Goal: Task Accomplishment & Management: Manage account settings

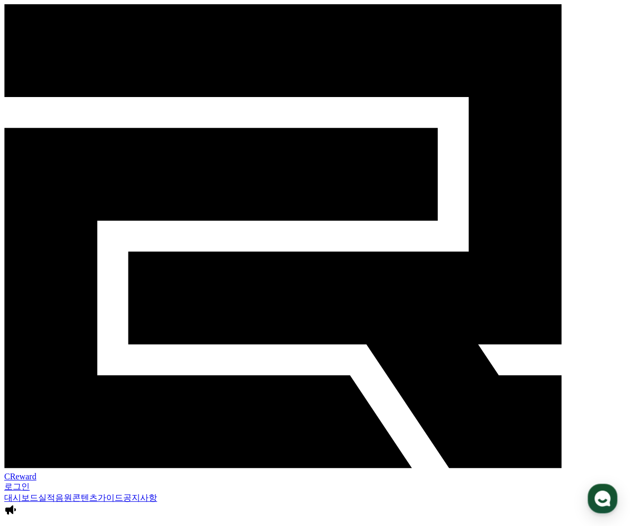
click at [72, 493] on link "음원" at bounding box center [63, 497] width 17 height 9
click at [55, 493] on link "실적" at bounding box center [46, 497] width 17 height 9
click at [9, 493] on link "대시보드" at bounding box center [21, 497] width 34 height 9
click at [55, 493] on link "실적" at bounding box center [46, 497] width 17 height 9
click at [72, 493] on link "음원" at bounding box center [63, 497] width 17 height 9
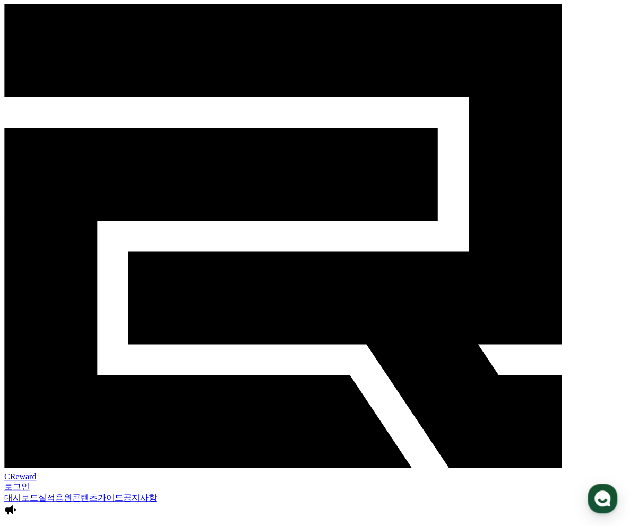
click at [98, 493] on link "콘텐츠" at bounding box center [84, 497] width 25 height 9
click at [123, 493] on link "가이드" at bounding box center [110, 497] width 25 height 9
click at [157, 493] on link "공지사항" at bounding box center [140, 497] width 34 height 9
drag, startPoint x: 80, startPoint y: 13, endPoint x: 29, endPoint y: 20, distance: 51.9
click at [29, 20] on div "CReward 로그인" at bounding box center [314, 248] width 621 height 488
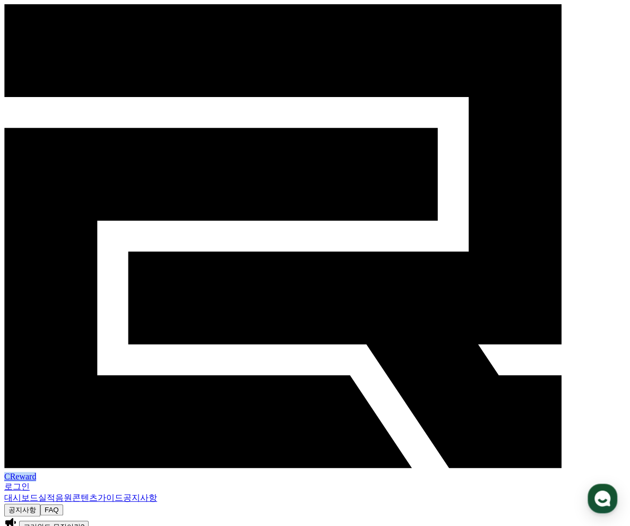
copy span "CReward"
click at [36, 472] on span "CReward" at bounding box center [20, 476] width 32 height 9
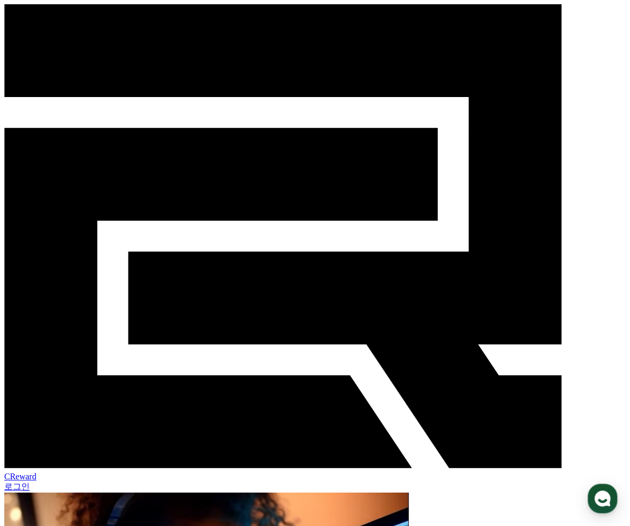
click at [30, 482] on link "로그인" at bounding box center [16, 486] width 25 height 9
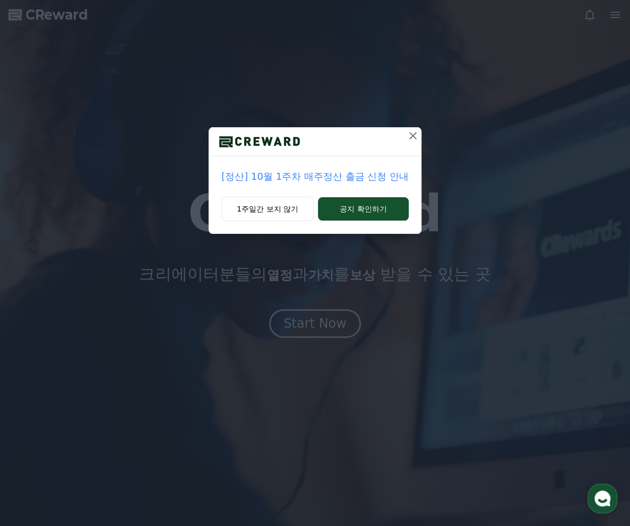
click at [413, 131] on icon at bounding box center [412, 135] width 13 height 13
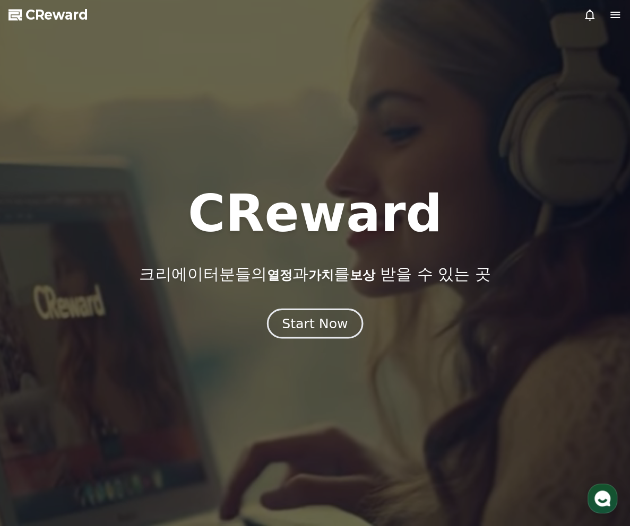
click at [334, 330] on div "Start Now" at bounding box center [315, 324] width 66 height 18
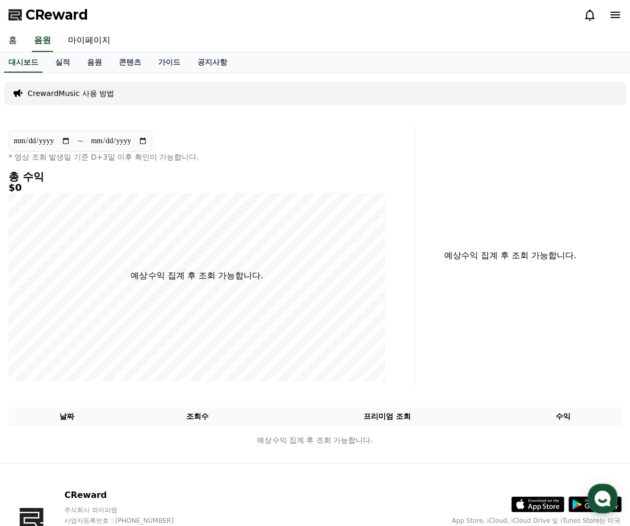
click at [18, 40] on link "홈" at bounding box center [12, 41] width 25 height 22
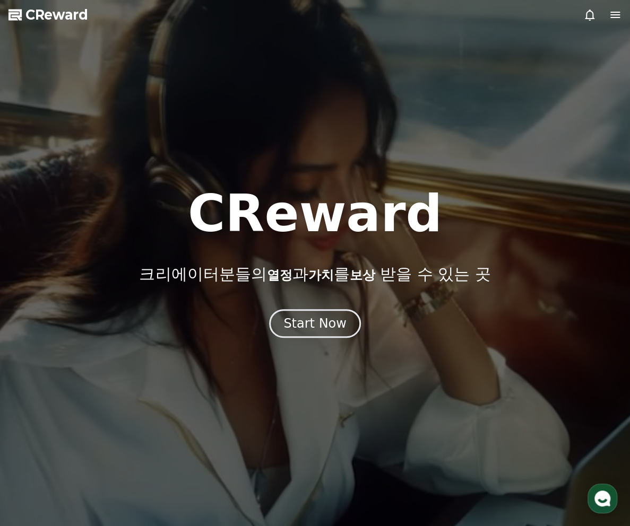
click at [318, 342] on div at bounding box center [315, 263] width 630 height 526
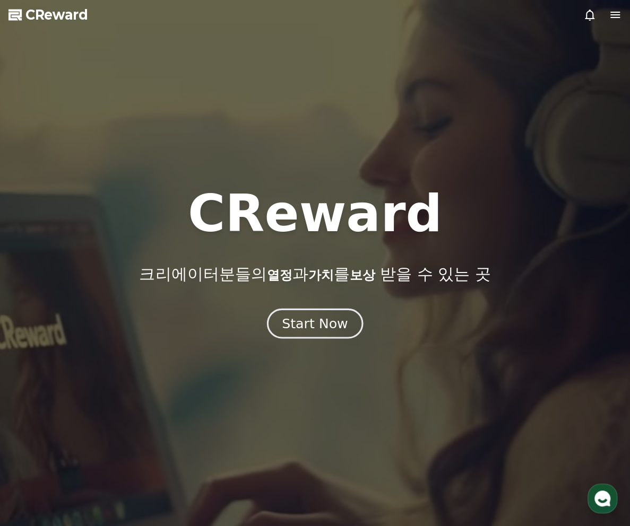
click at [311, 319] on div "Start Now" at bounding box center [315, 324] width 66 height 18
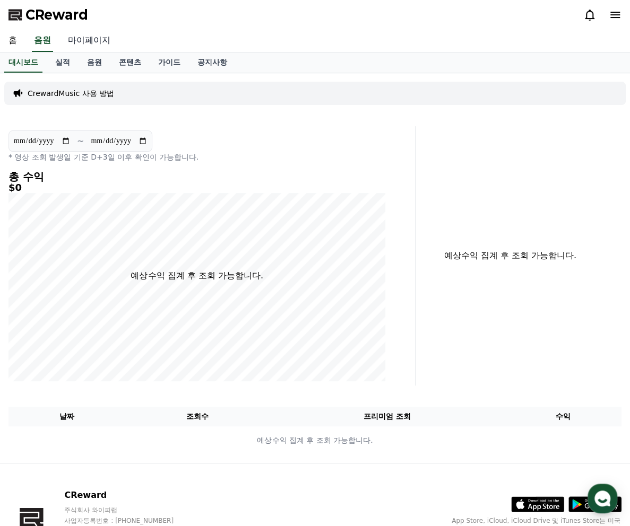
click at [89, 46] on link "마이페이지" at bounding box center [88, 41] width 59 height 22
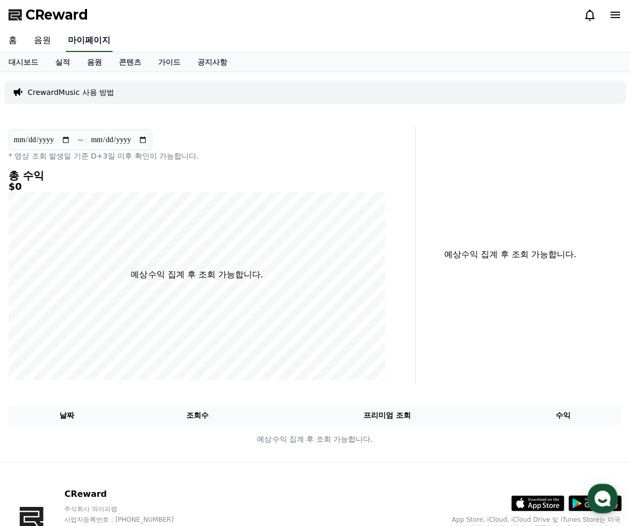
select select "**********"
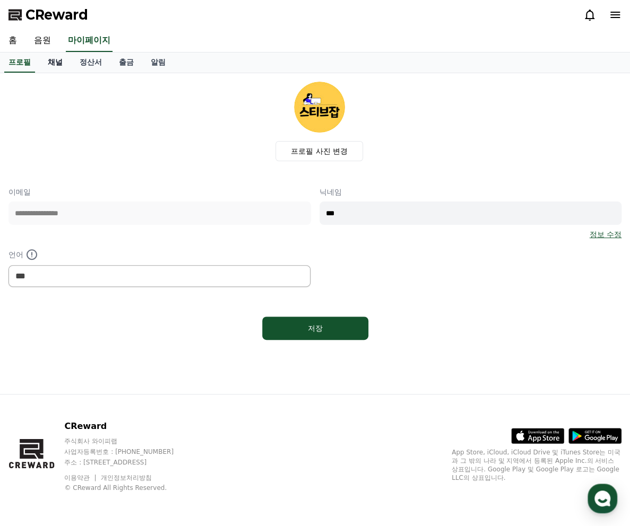
click at [55, 68] on link "채널" at bounding box center [55, 63] width 32 height 20
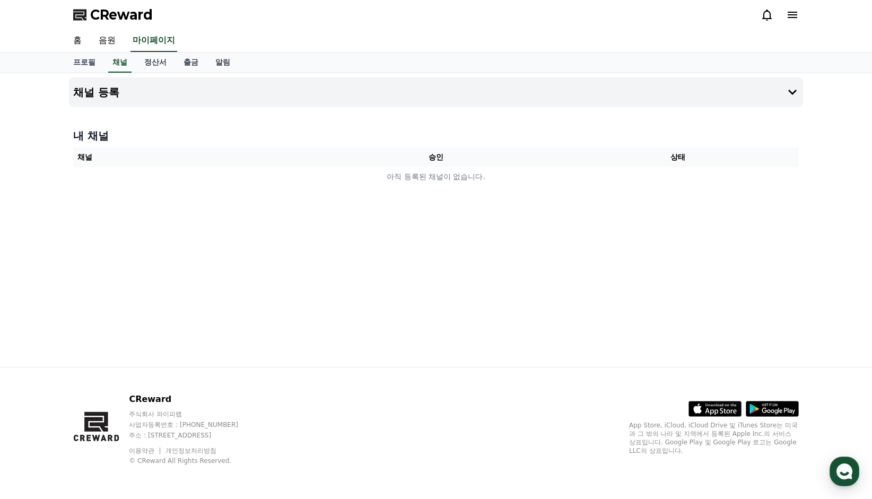
drag, startPoint x: 104, startPoint y: 154, endPoint x: 121, endPoint y: 156, distance: 16.5
click at [105, 154] on th "채널" at bounding box center [194, 157] width 242 height 20
click at [629, 93] on icon at bounding box center [792, 92] width 13 height 13
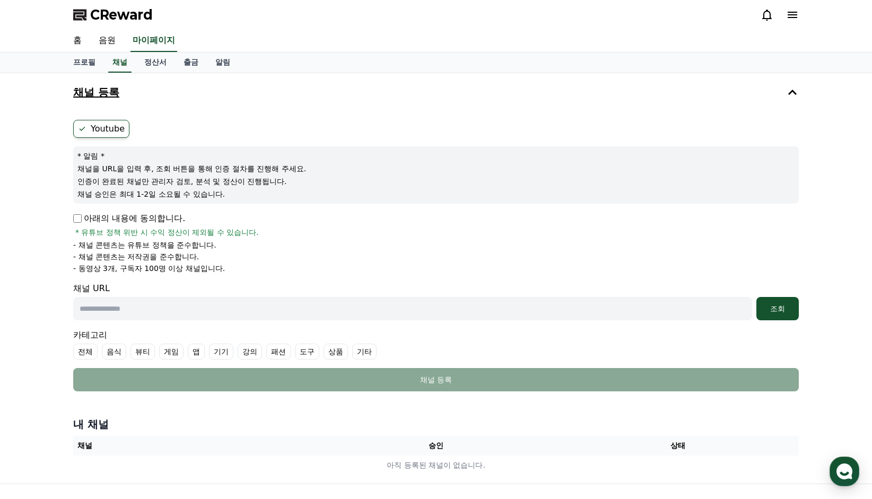
click at [149, 312] on input "text" at bounding box center [412, 308] width 679 height 23
paste input "**********"
type input "**********"
click at [357, 353] on label "기타" at bounding box center [364, 352] width 24 height 16
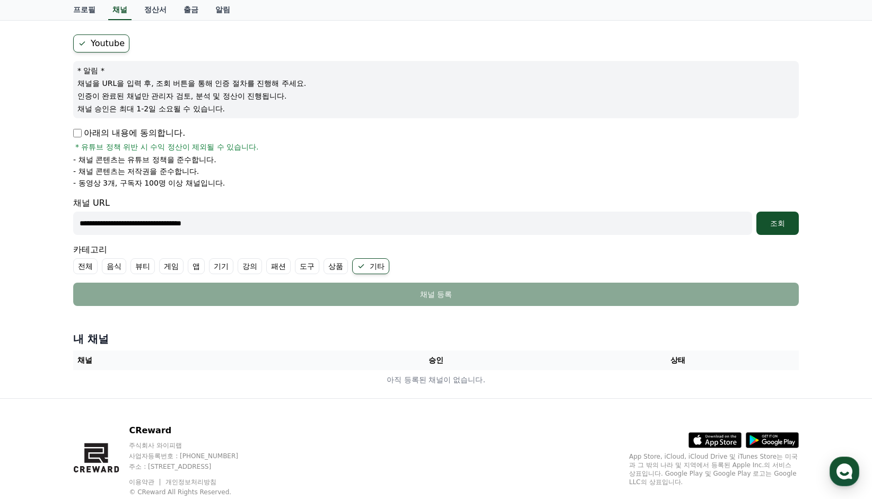
scroll to position [115, 0]
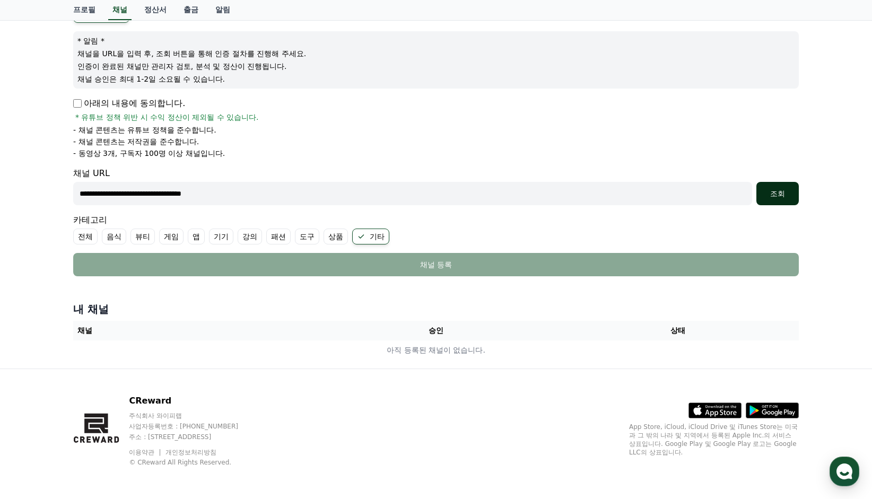
click at [629, 193] on div "조회" at bounding box center [778, 193] width 34 height 11
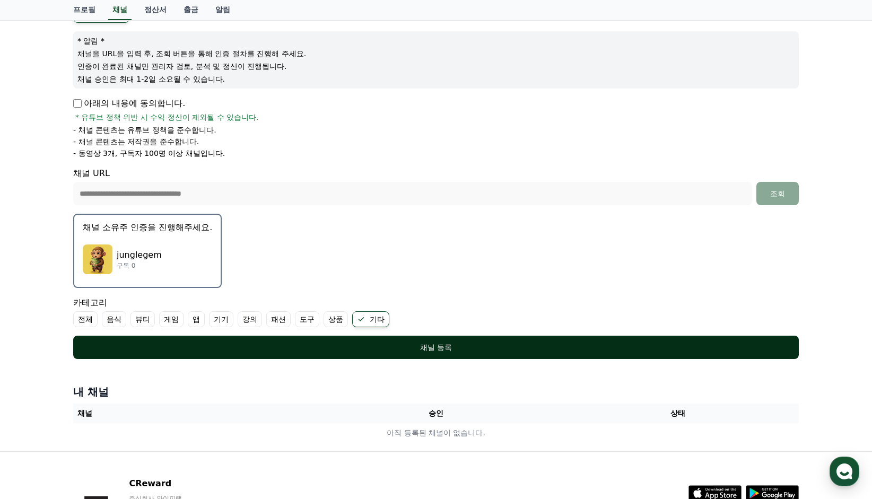
click at [388, 348] on div "채널 등록" at bounding box center [435, 347] width 683 height 11
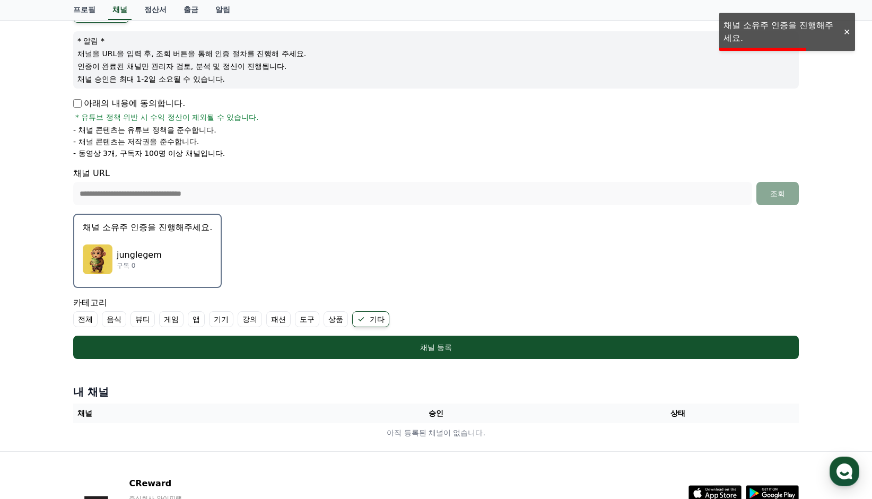
scroll to position [198, 0]
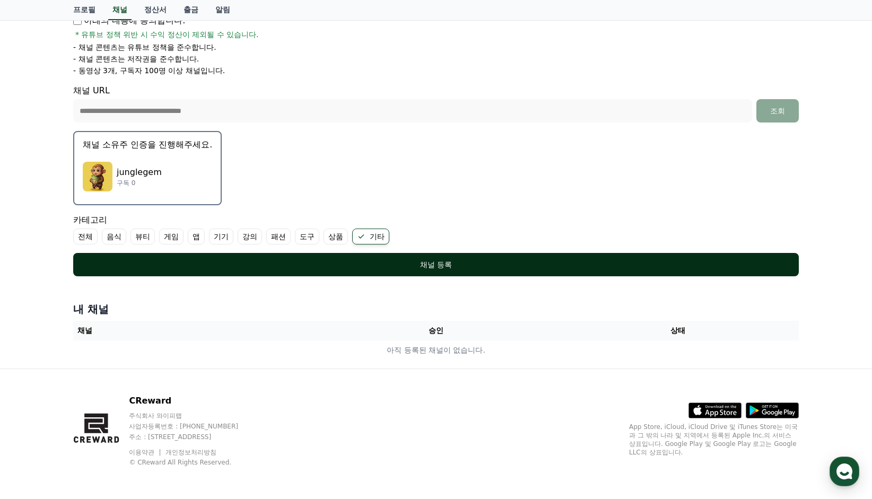
click at [443, 268] on div "채널 등록" at bounding box center [435, 264] width 683 height 11
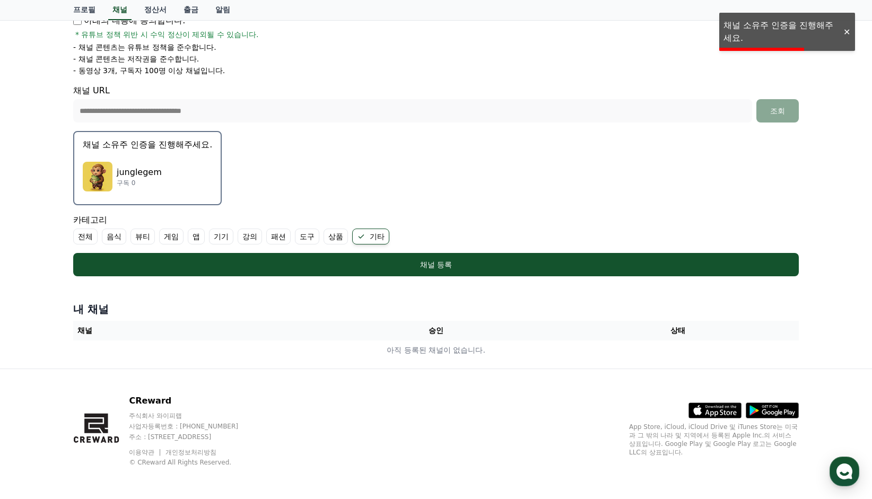
click at [629, 26] on div "아래의 내용에 동의합니다. * 유튜브 정책 위반 시 수익 정산이 제외될 수 있습니다." at bounding box center [436, 26] width 726 height 25
click at [143, 169] on p "junglegem" at bounding box center [139, 172] width 45 height 13
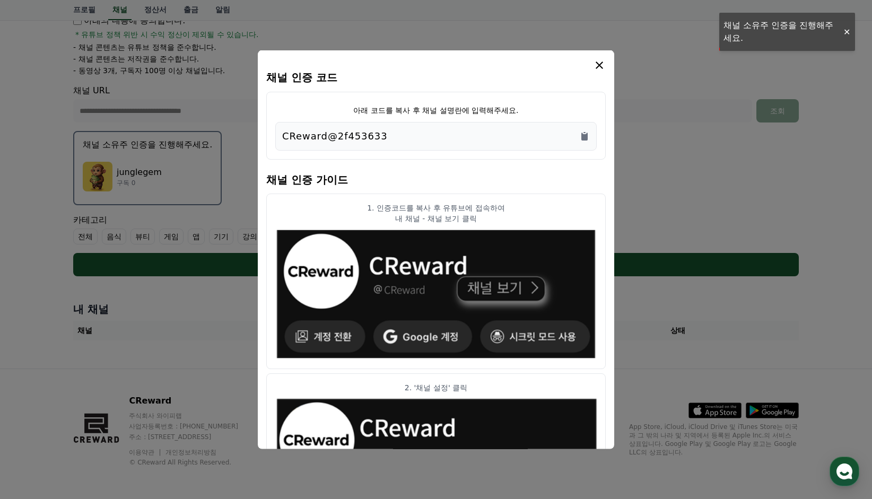
click at [143, 173] on button "close modal" at bounding box center [436, 249] width 872 height 499
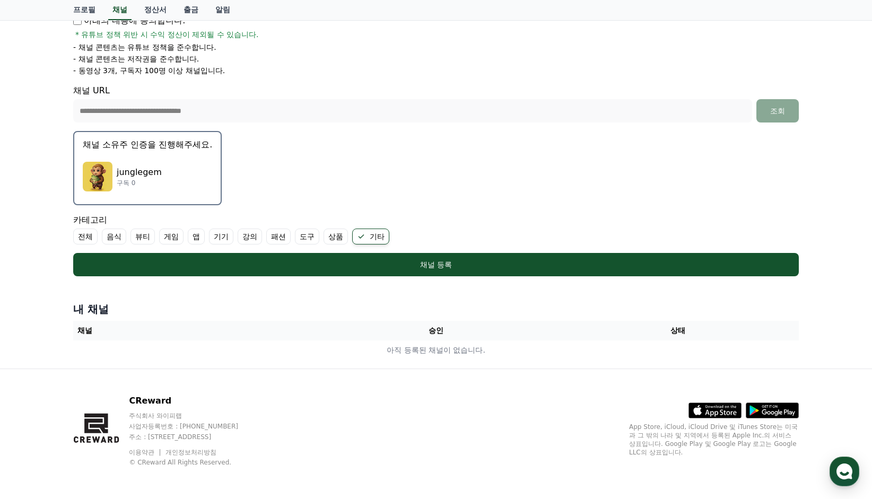
click at [143, 173] on p "junglegem" at bounding box center [139, 172] width 45 height 13
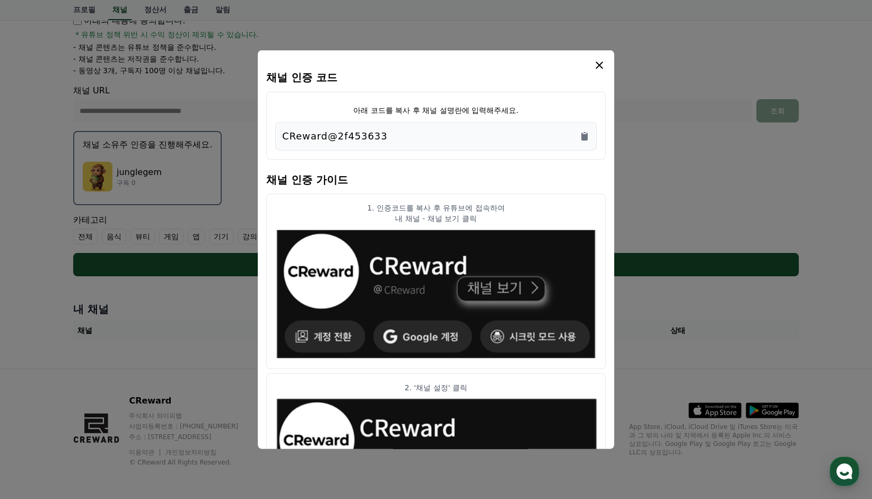
drag, startPoint x: 420, startPoint y: 132, endPoint x: 324, endPoint y: 136, distance: 96.1
click at [324, 136] on div "CReward@2f453633" at bounding box center [436, 135] width 308 height 15
click at [411, 144] on div "CReward@2f453633" at bounding box center [435, 135] width 321 height 29
drag, startPoint x: 433, startPoint y: 130, endPoint x: 236, endPoint y: 144, distance: 197.3
click at [236, 281] on div "채널 인증 코드 아래 코드를 복사 후 채널 설명란에 입력해주세요. CReward@2f453633 채널 인증 가이드 1. 인증코드를 복사 후 유…" at bounding box center [436, 281] width 734 height 0
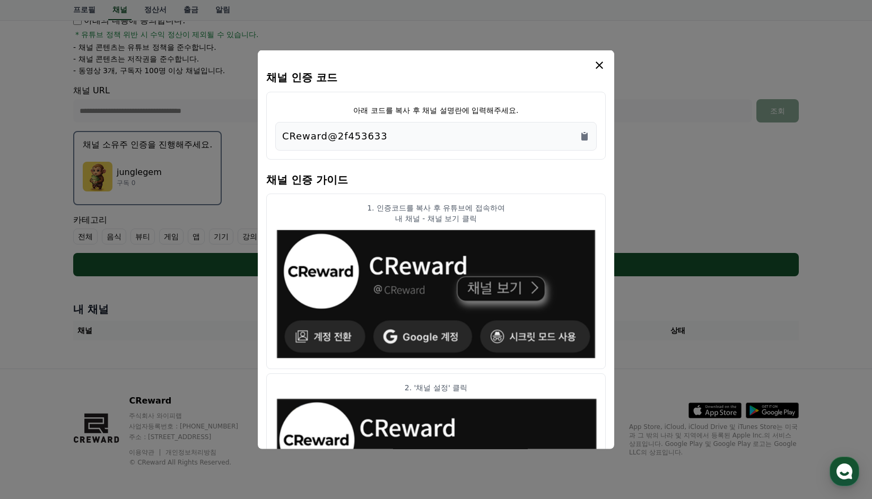
click at [389, 132] on div "CReward@2f453633" at bounding box center [436, 135] width 308 height 15
drag, startPoint x: 398, startPoint y: 136, endPoint x: 269, endPoint y: 143, distance: 128.5
click at [267, 143] on div "아래 코드를 복사 후 채널 설명란에 입력해주세요. CReward@2f453633" at bounding box center [435, 125] width 339 height 68
copy p "CReward@2f453633"
click at [596, 59] on icon "modal" at bounding box center [599, 64] width 13 height 13
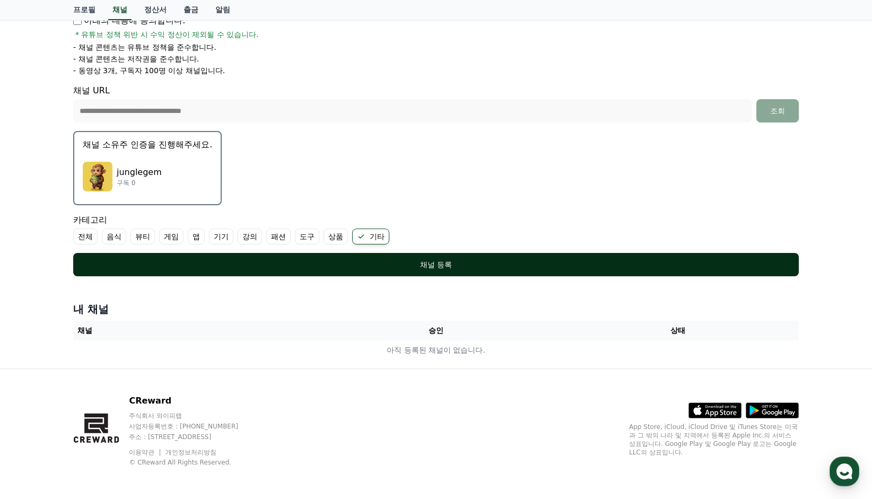
click at [479, 264] on div "채널 등록" at bounding box center [435, 264] width 683 height 11
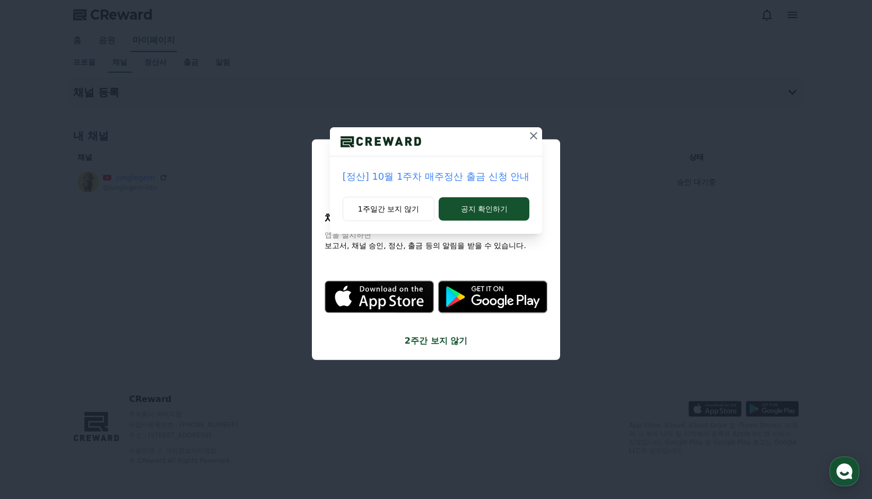
click at [532, 133] on icon at bounding box center [533, 135] width 13 height 13
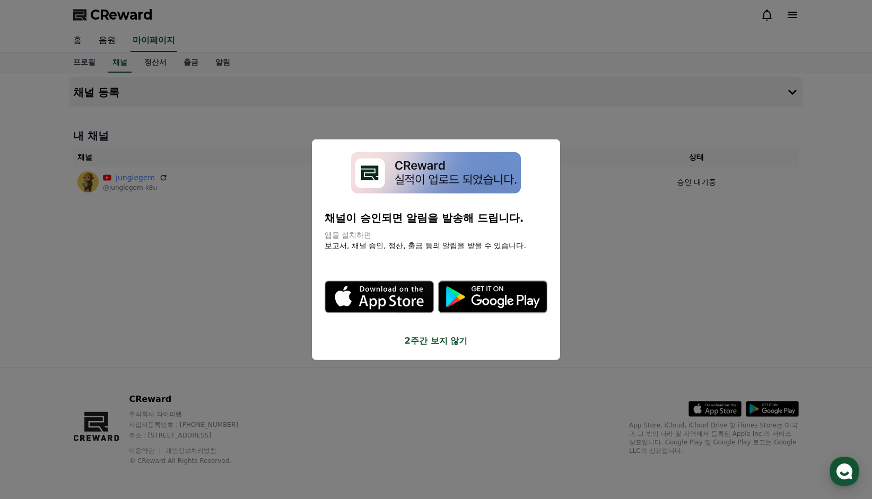
click at [446, 341] on button "2주간 보지 않기" at bounding box center [436, 341] width 223 height 13
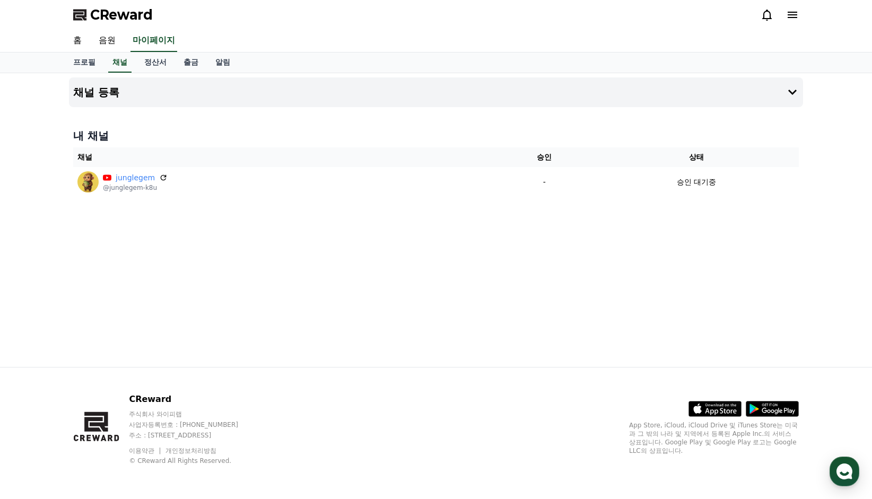
click at [380, 310] on div "채널 등록 내 채널 채널 승인 상태 junglegem @junglegem-k8u - 승인 대기중" at bounding box center [436, 220] width 743 height 294
click at [116, 97] on h4 "채널 등록" at bounding box center [96, 92] width 46 height 12
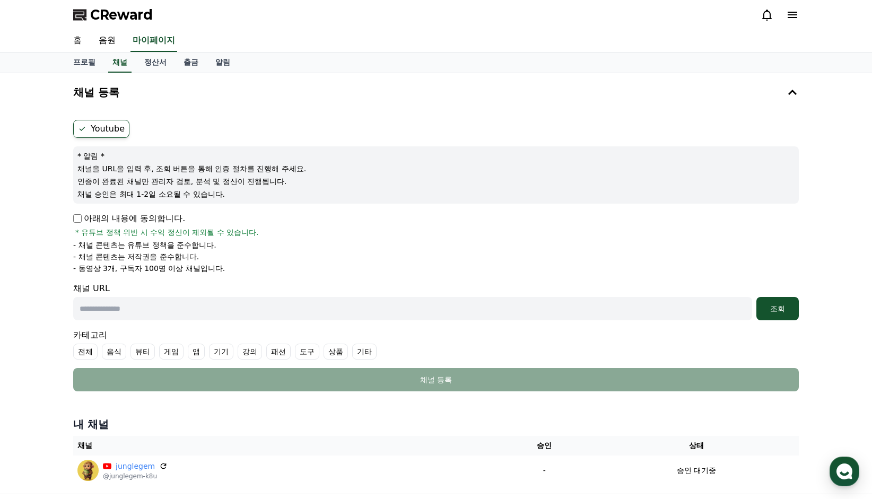
click at [102, 220] on p "아래의 내용에 동의합니다." at bounding box center [129, 218] width 112 height 13
click at [144, 308] on input "text" at bounding box center [412, 308] width 679 height 23
paste input "**********"
type input "**********"
click at [357, 342] on div "카테고리 전체 음식 뷰티 게임 앱 기기 강의 패션 도구 상품 기타" at bounding box center [436, 344] width 726 height 31
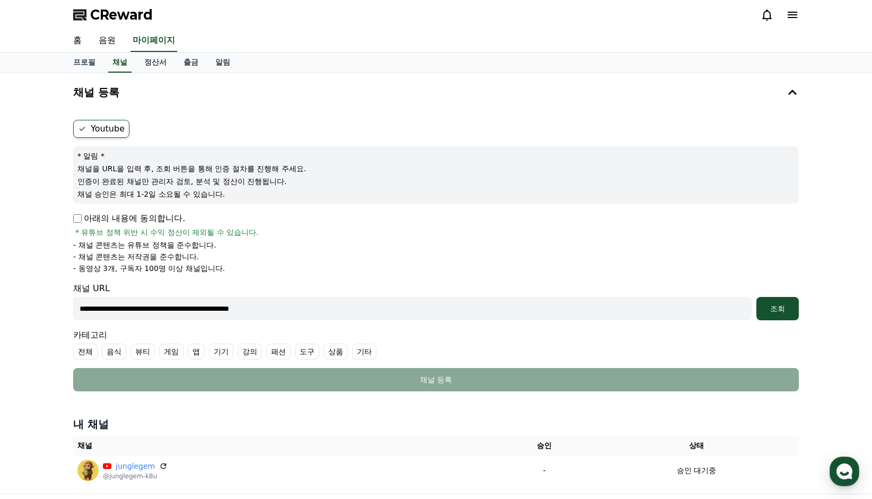
click at [360, 350] on label "기타" at bounding box center [364, 352] width 24 height 16
click at [783, 313] on button "조회" at bounding box center [777, 308] width 42 height 23
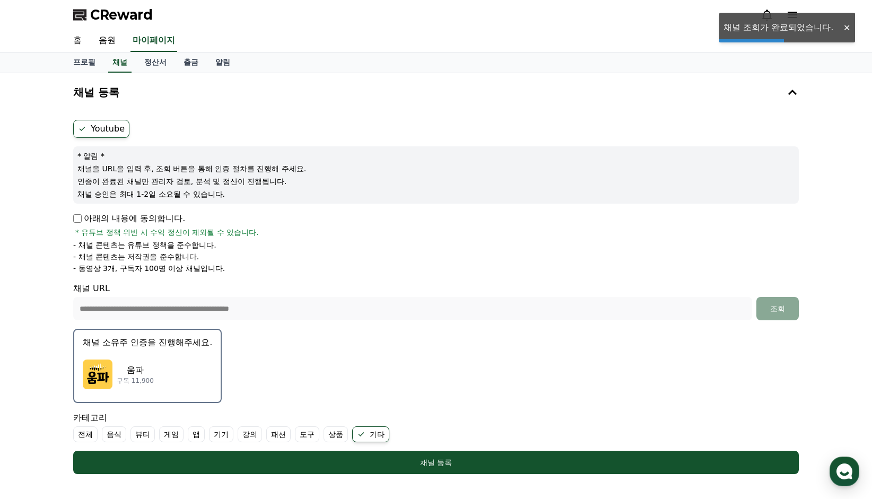
click at [161, 374] on div "움파 구독 11,900" at bounding box center [147, 374] width 129 height 42
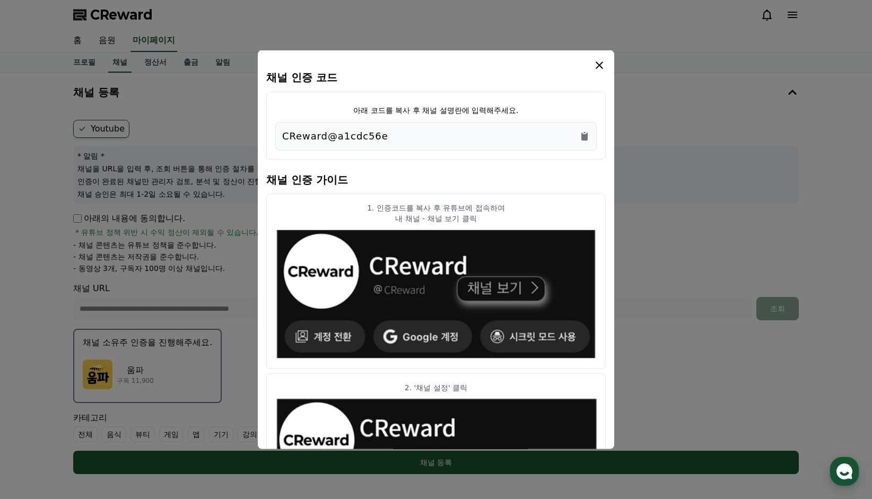
drag, startPoint x: 404, startPoint y: 132, endPoint x: 212, endPoint y: 133, distance: 192.0
click at [216, 478] on div "채널 인증 코드 아래 코드를 복사 후 채널 설명란에 입력해주세요. CReward@a1cdc56e 채널 인증 가이드 1. 인증코드를 복사 후 유…" at bounding box center [436, 478] width 734 height 0
click at [407, 125] on div "CReward@a1cdc56e" at bounding box center [435, 135] width 321 height 29
drag, startPoint x: 400, startPoint y: 141, endPoint x: 274, endPoint y: 144, distance: 126.3
click at [274, 144] on div "아래 코드를 복사 후 채널 설명란에 입력해주세요. CReward@a1cdc56e" at bounding box center [435, 125] width 339 height 68
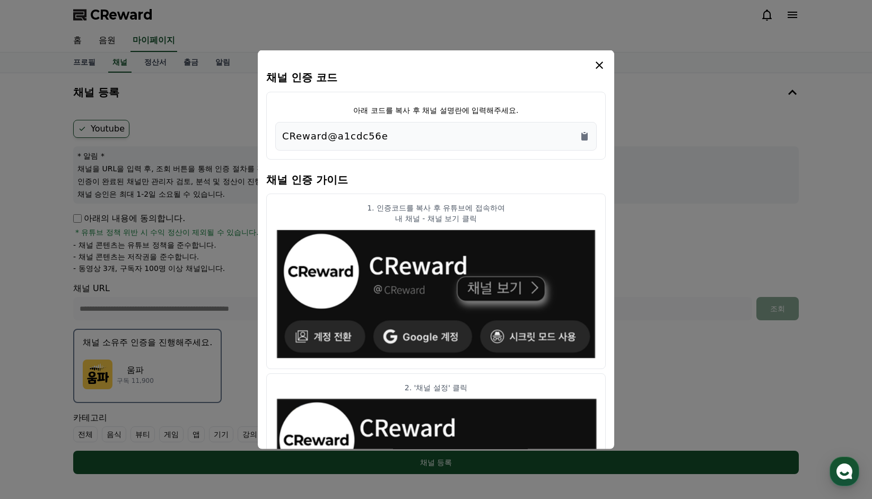
copy p "CReward@a1cdc56e"
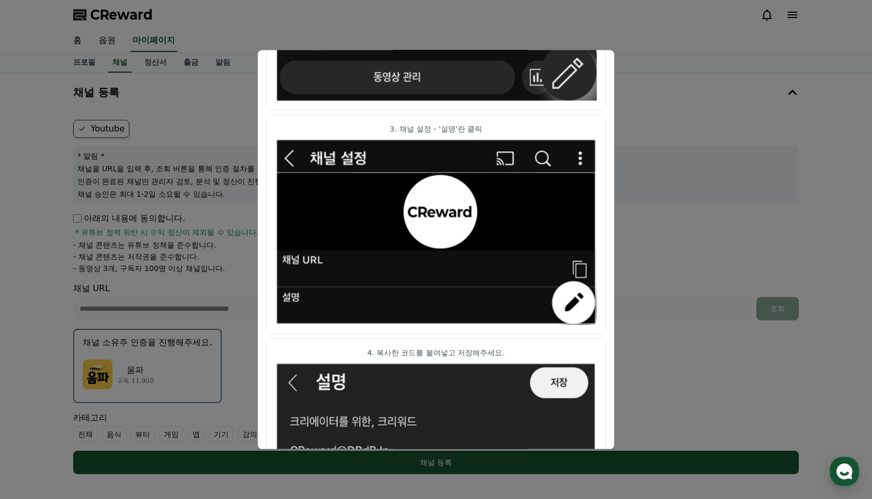
scroll to position [514, 0]
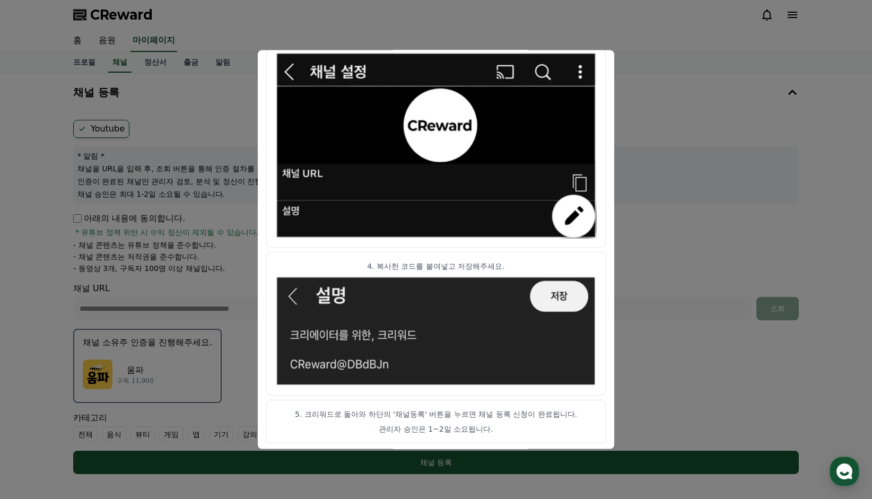
click at [702, 277] on button "close modal" at bounding box center [436, 249] width 872 height 499
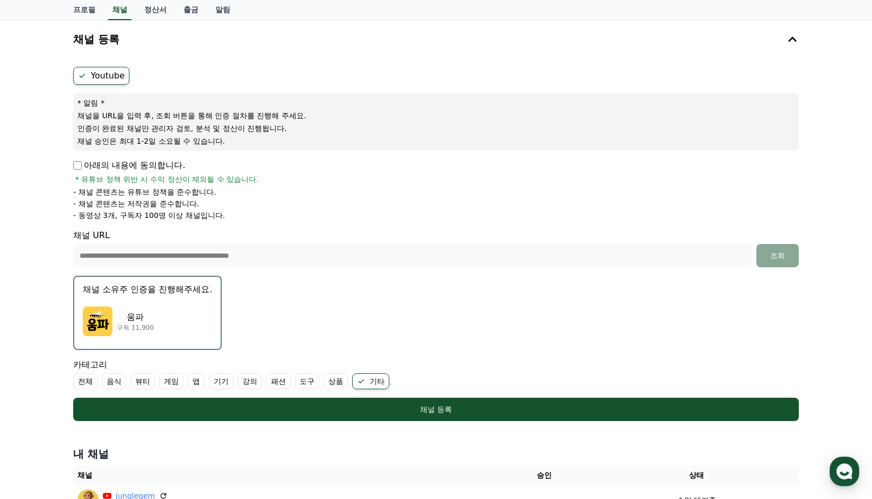
scroll to position [208, 0]
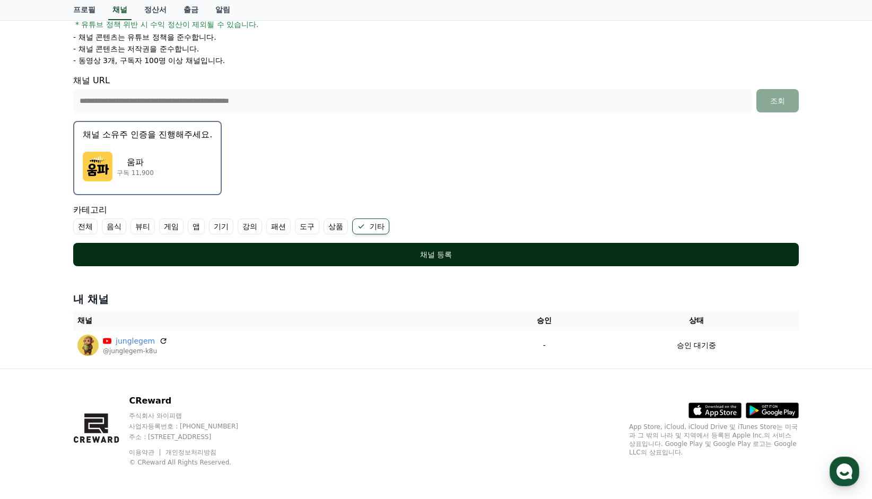
click at [561, 251] on div "채널 등록" at bounding box center [435, 254] width 683 height 11
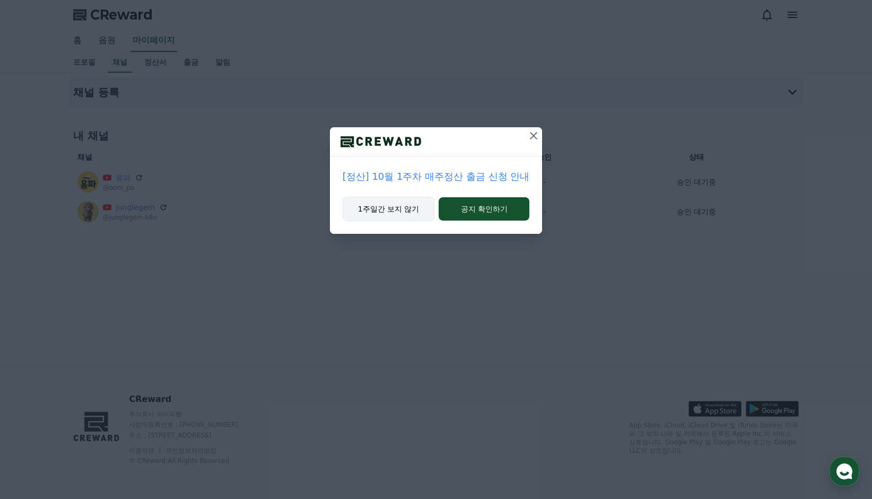
click at [417, 213] on button "1주일간 보지 않기" at bounding box center [389, 209] width 92 height 24
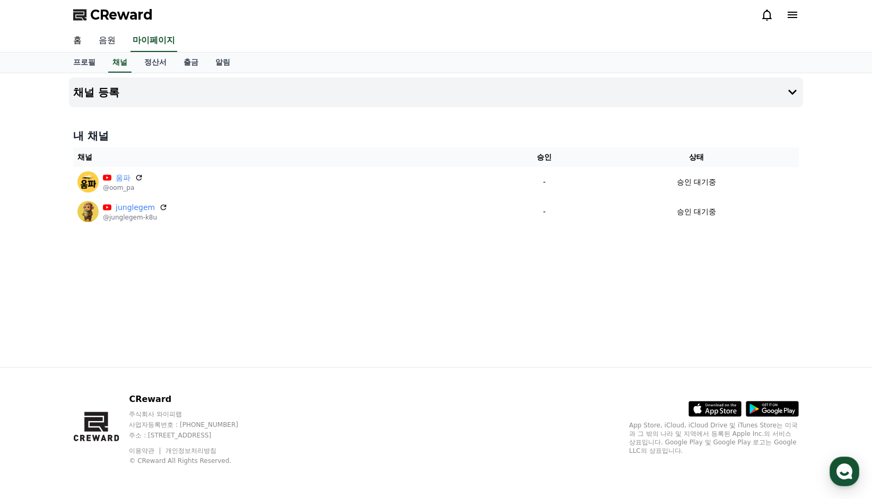
click at [115, 40] on link "음원" at bounding box center [107, 41] width 34 height 22
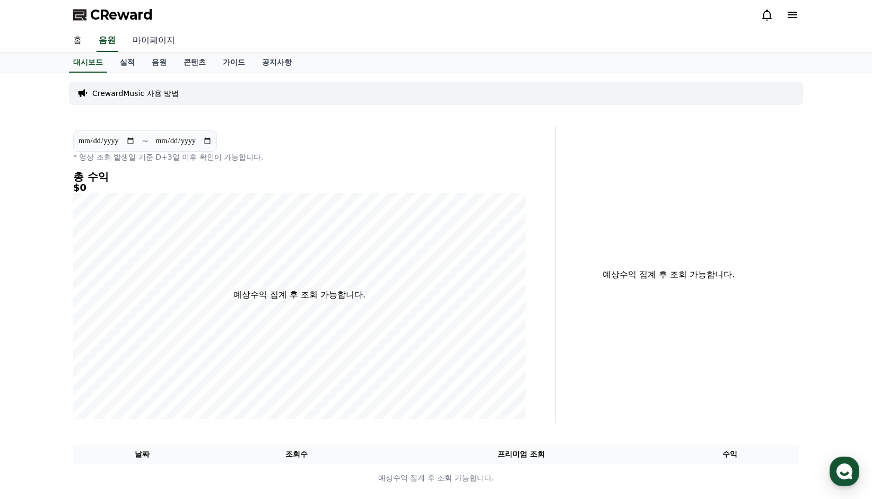
click at [141, 38] on link "마이페이지" at bounding box center [153, 41] width 59 height 22
select select "**********"
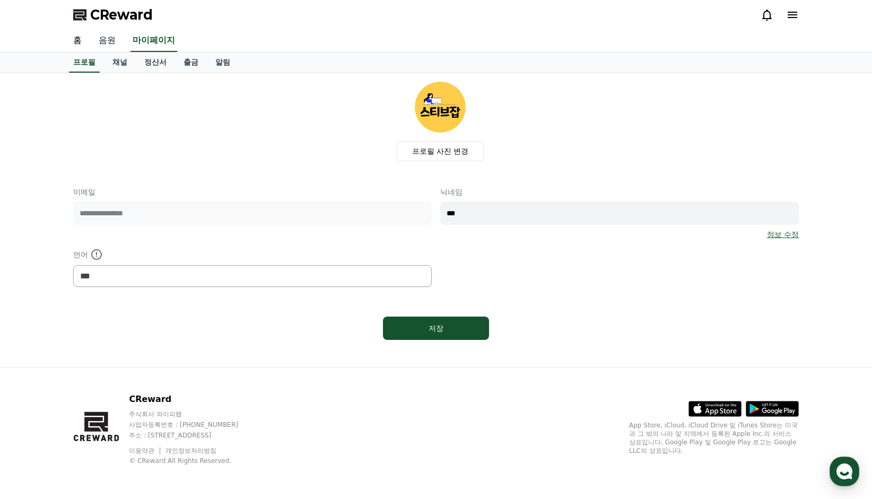
click at [108, 44] on link "음원" at bounding box center [107, 41] width 34 height 22
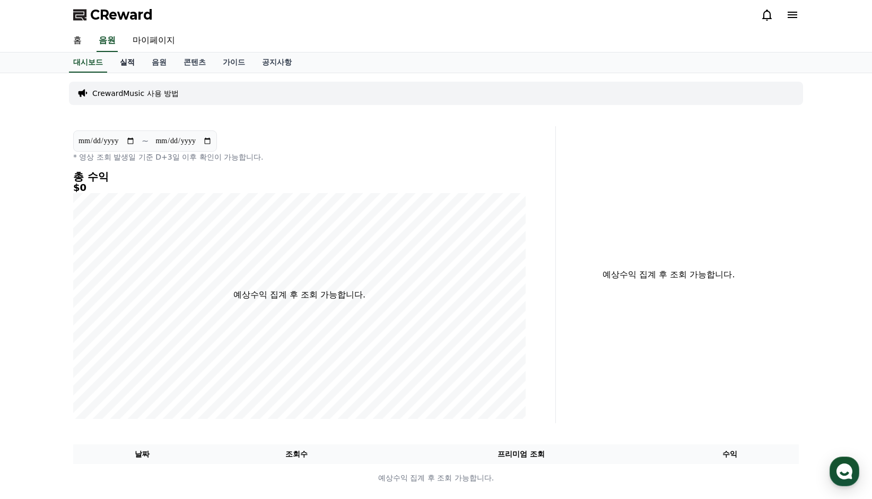
click at [133, 60] on link "실적" at bounding box center [127, 63] width 32 height 20
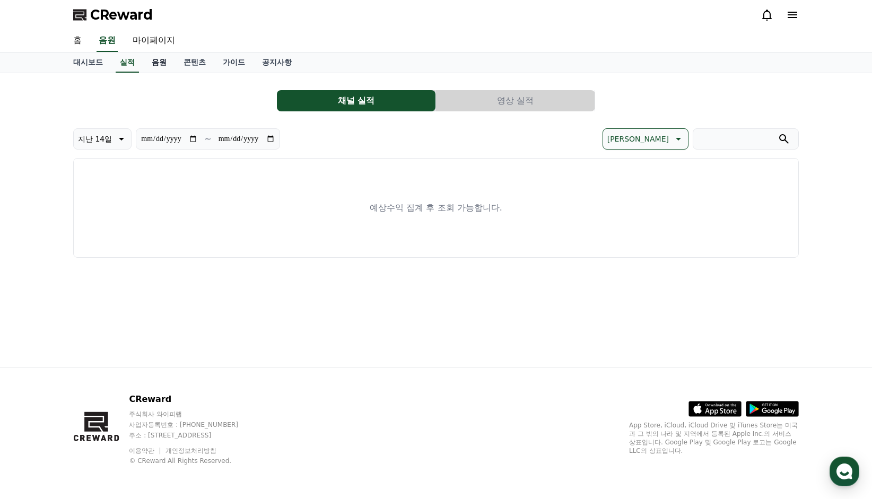
click at [158, 63] on link "음원" at bounding box center [159, 63] width 32 height 20
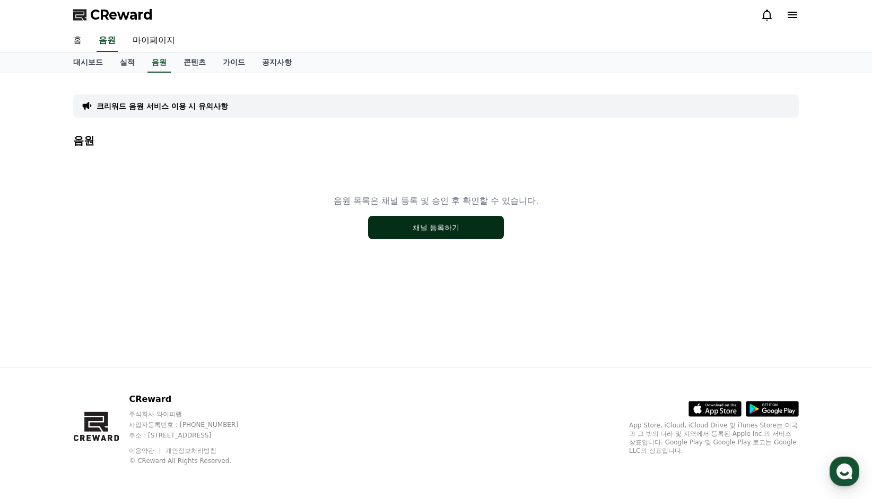
click at [431, 221] on button "채널 등록하기" at bounding box center [436, 227] width 136 height 23
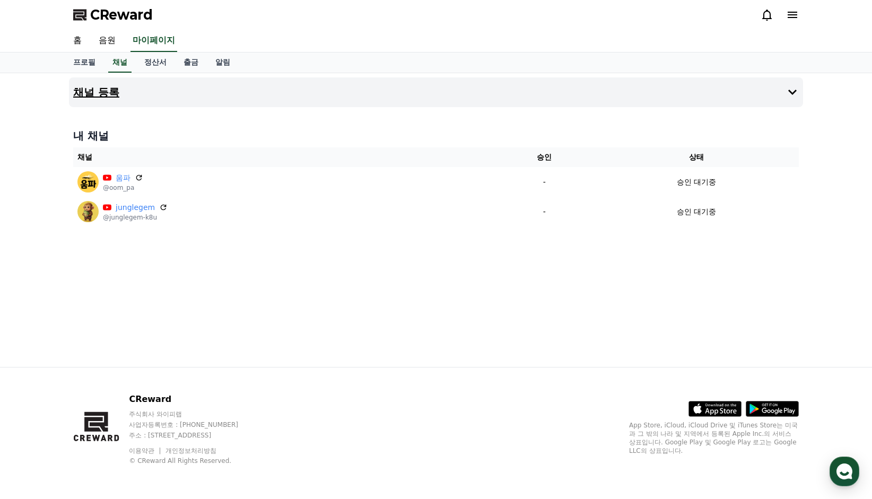
click at [796, 91] on icon at bounding box center [792, 92] width 13 height 13
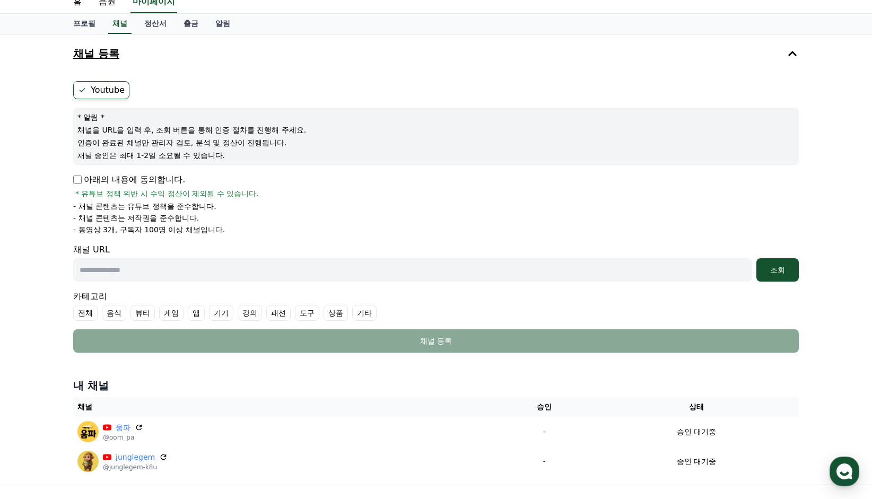
scroll to position [53, 0]
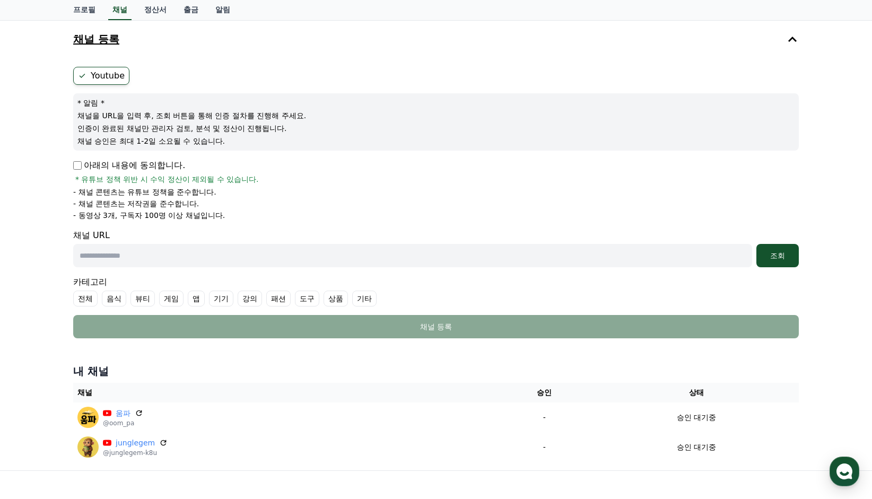
click at [145, 167] on p "아래의 내용에 동의합니다." at bounding box center [129, 165] width 112 height 13
click at [158, 256] on input "text" at bounding box center [412, 255] width 679 height 23
paste input "**********"
type input "**********"
click at [362, 298] on label "기타" at bounding box center [364, 299] width 24 height 16
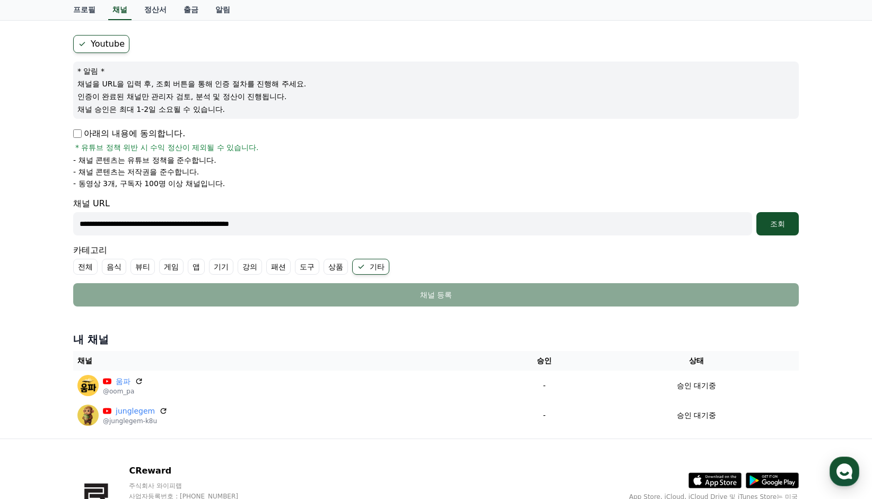
scroll to position [155, 0]
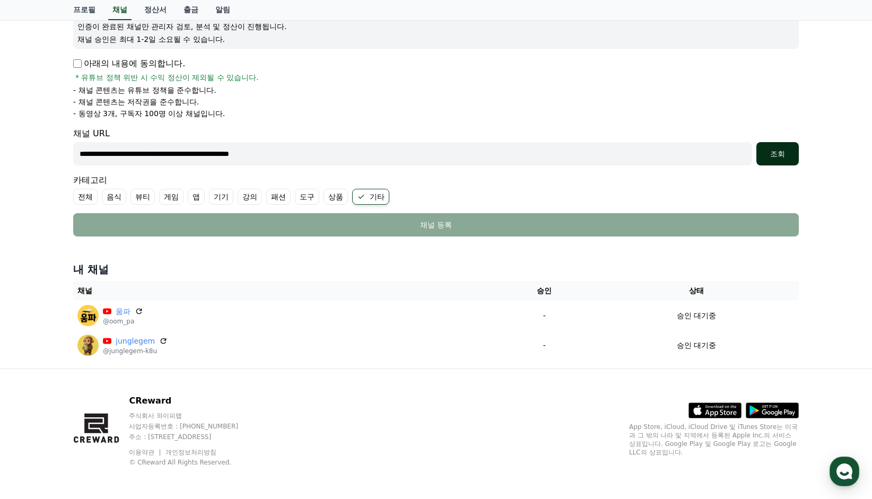
click at [776, 151] on div "조회" at bounding box center [778, 154] width 34 height 11
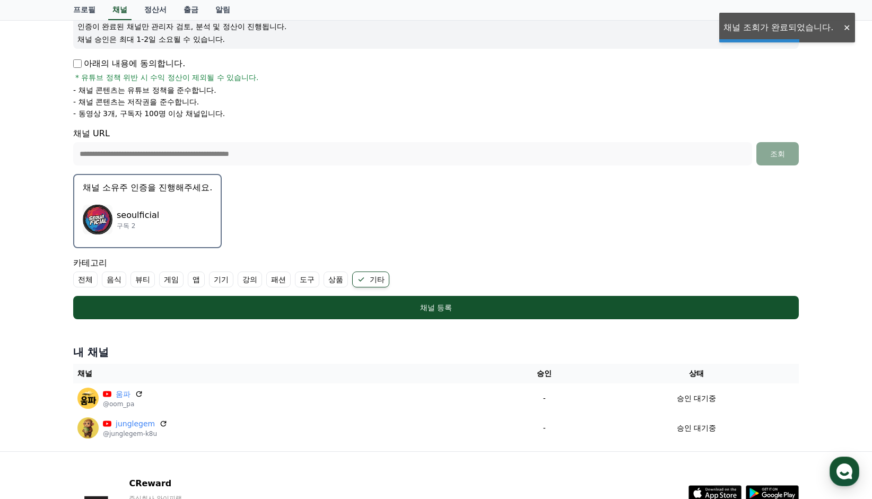
click at [139, 218] on p "seoulficial" at bounding box center [138, 215] width 42 height 13
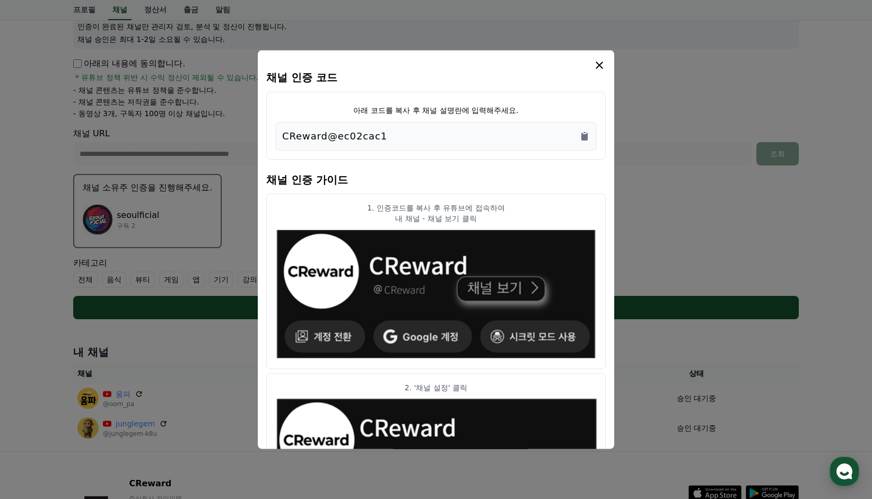
drag, startPoint x: 415, startPoint y: 135, endPoint x: 268, endPoint y: 141, distance: 146.5
click at [268, 141] on div "아래 코드를 복사 후 채널 설명란에 입력해주세요. CReward@ec02cac1" at bounding box center [435, 125] width 339 height 68
copy p "CReward@ec02cac1"
click at [598, 64] on icon "modal" at bounding box center [599, 64] width 7 height 7
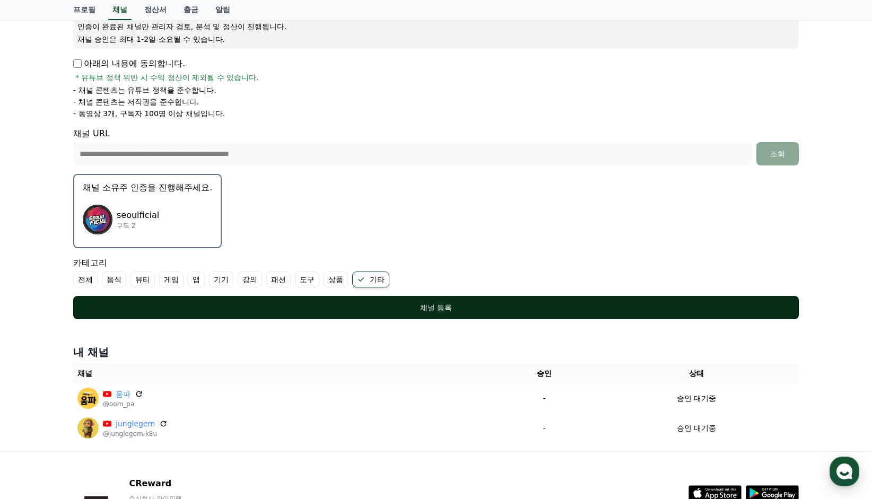
click at [484, 302] on div "채널 등록" at bounding box center [435, 307] width 683 height 11
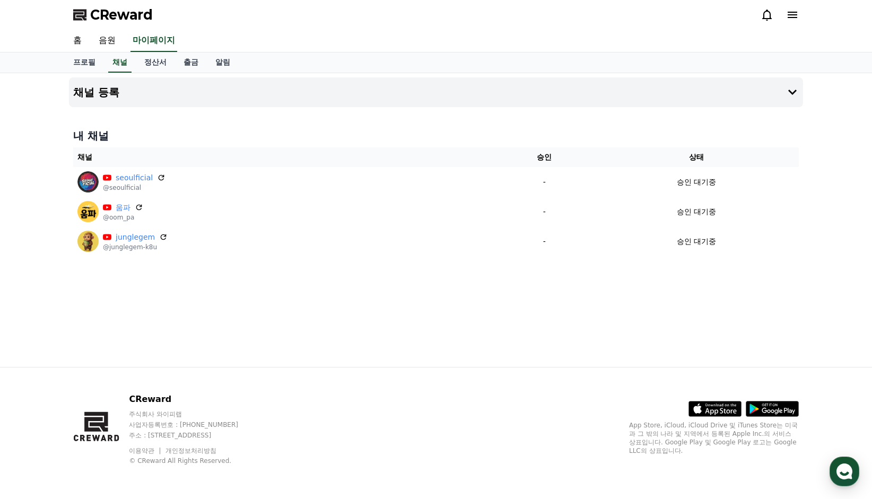
drag, startPoint x: 151, startPoint y: 15, endPoint x: 92, endPoint y: 22, distance: 58.8
click at [92, 22] on div "CReward" at bounding box center [436, 15] width 743 height 30
copy span "CReward"
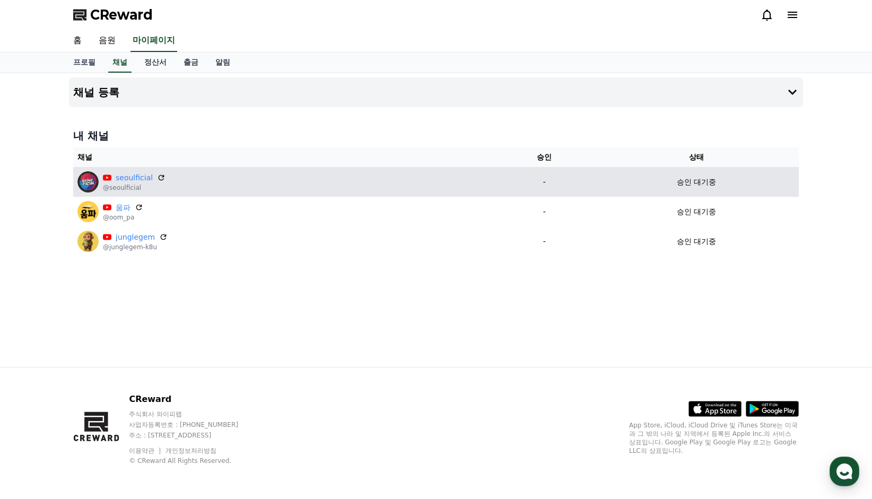
click at [275, 189] on div "seoulficial @seoulficial" at bounding box center [283, 181] width 413 height 21
click at [264, 184] on div "seoulficial @seoulficial" at bounding box center [283, 181] width 413 height 21
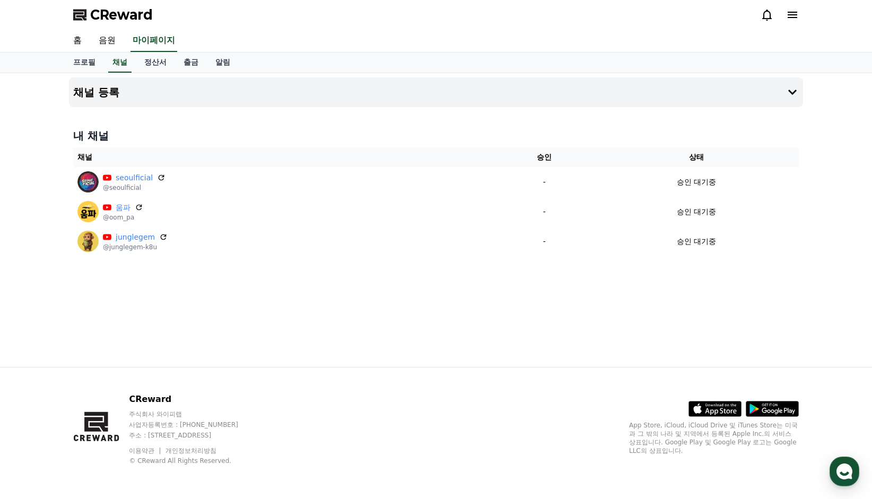
click at [304, 25] on div "CReward" at bounding box center [436, 15] width 743 height 30
click at [124, 14] on span "CReward" at bounding box center [121, 14] width 63 height 17
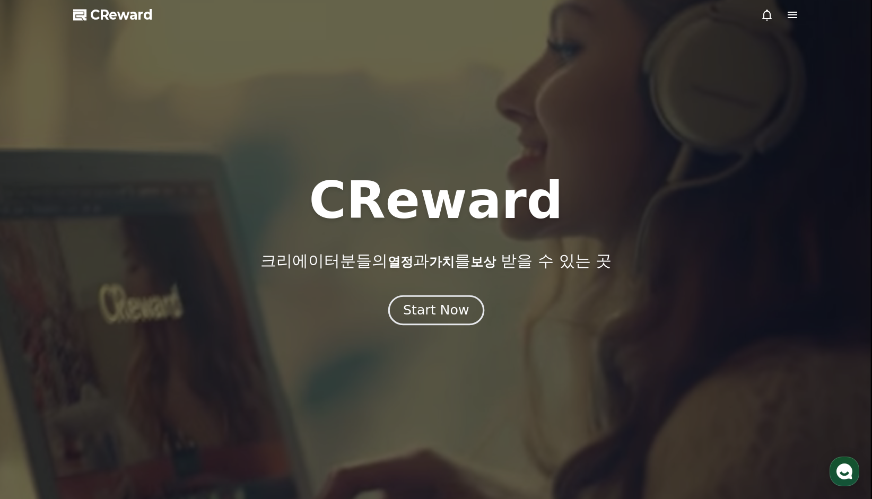
click at [443, 307] on div "Start Now" at bounding box center [436, 310] width 66 height 18
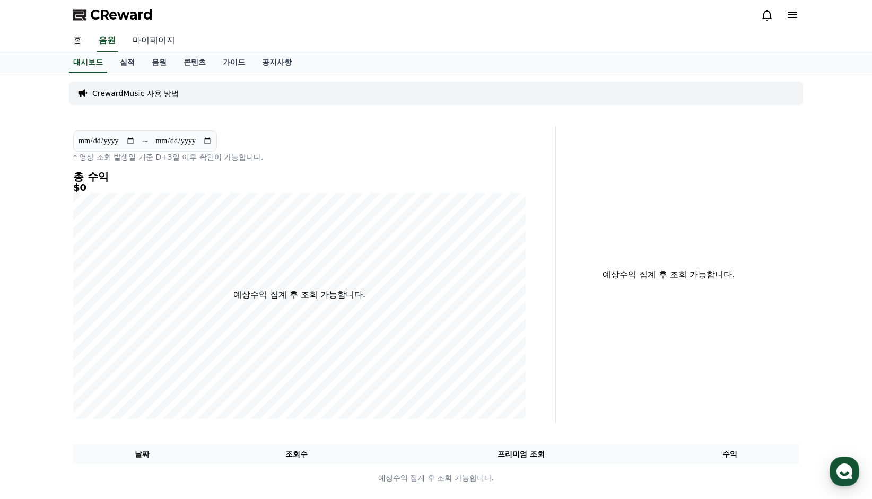
click at [163, 45] on link "마이페이지" at bounding box center [153, 41] width 59 height 22
select select "**********"
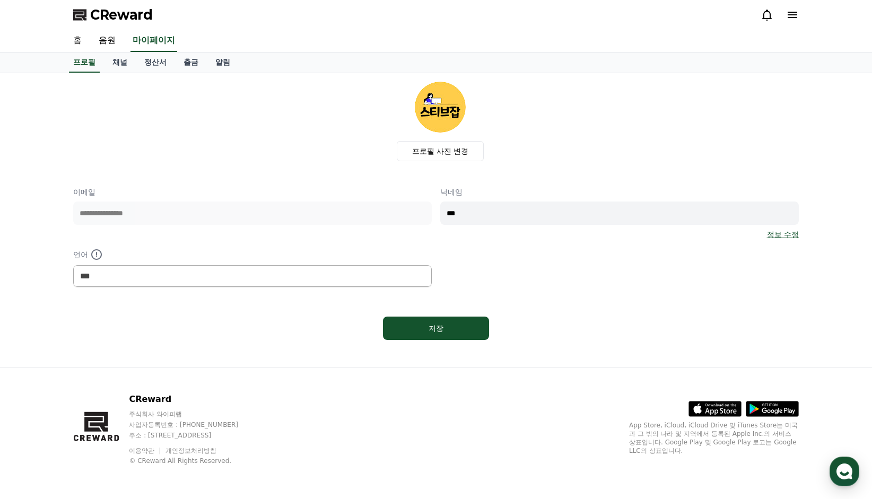
click at [534, 270] on div "**********" at bounding box center [436, 237] width 726 height 100
click at [127, 64] on link "채널" at bounding box center [120, 63] width 32 height 20
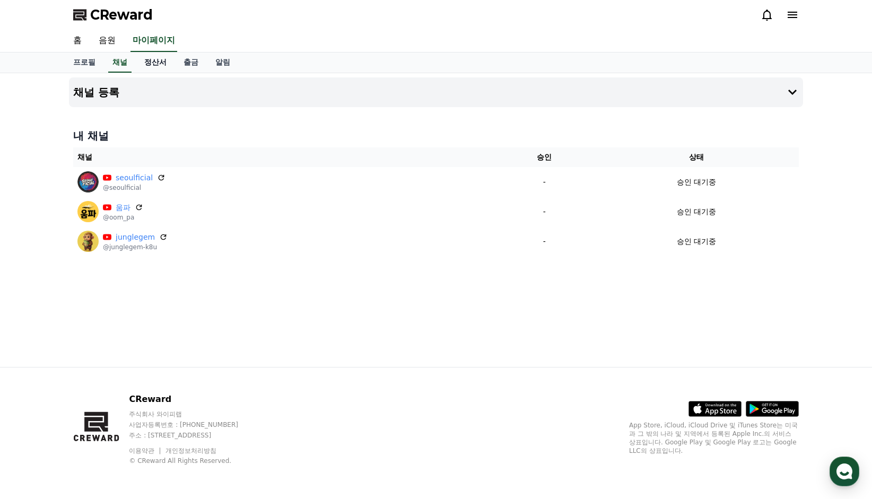
click at [153, 61] on link "정산서" at bounding box center [155, 63] width 39 height 20
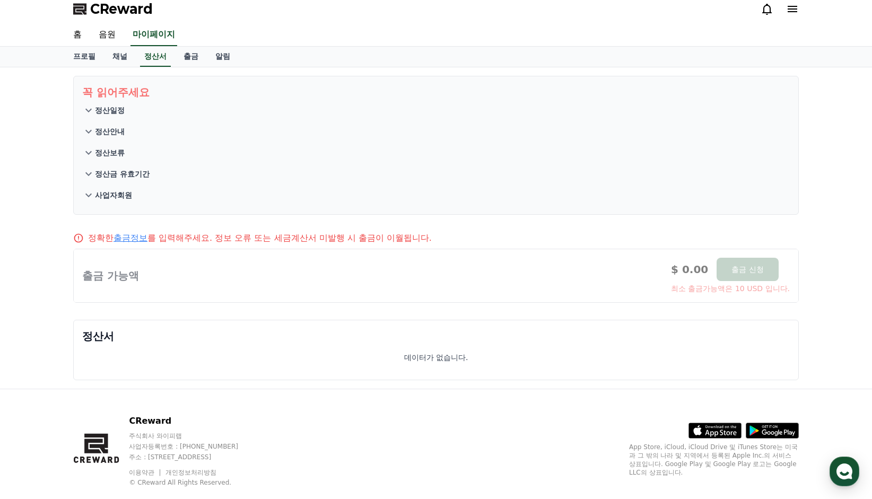
scroll to position [25, 0]
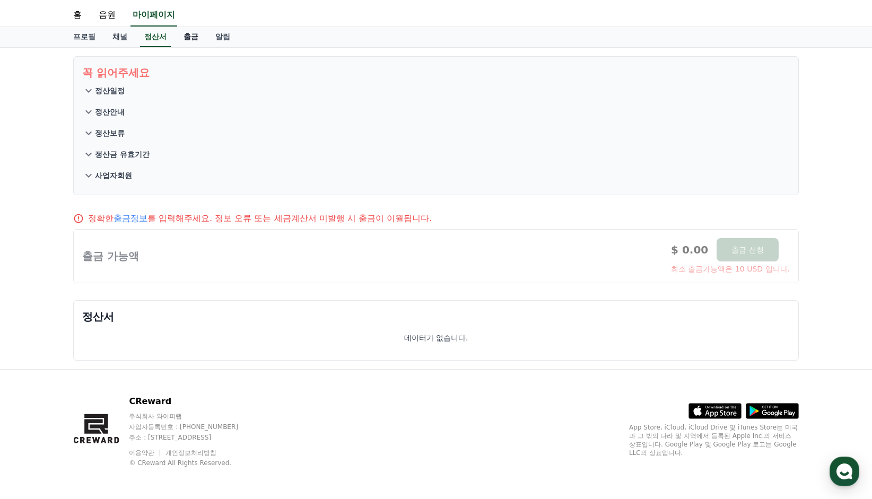
click at [190, 35] on link "출금" at bounding box center [191, 37] width 32 height 20
